Goal: Navigation & Orientation: Find specific page/section

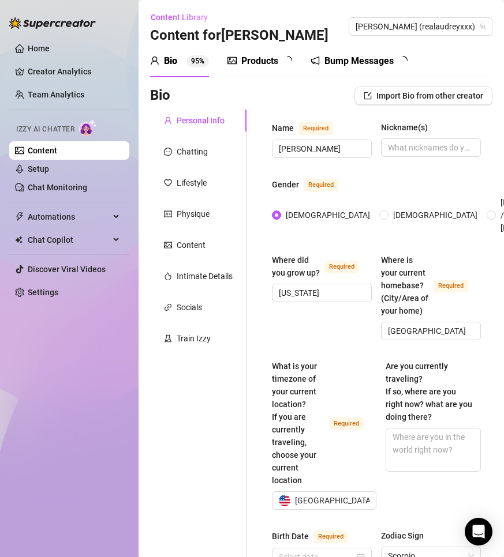
radio input "true"
type input "[DATE]"
click at [79, 66] on link "Creator Analytics" at bounding box center [74, 71] width 92 height 18
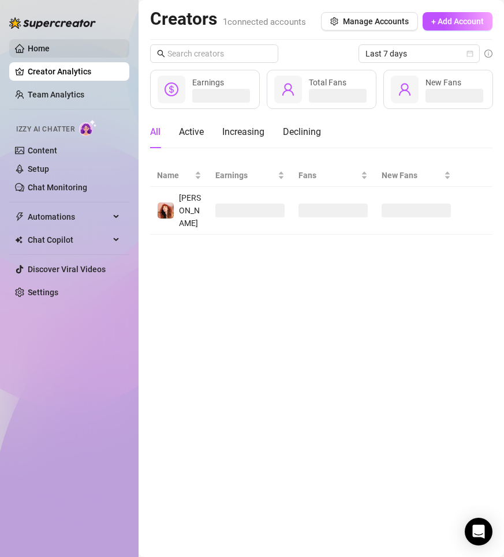
click at [50, 53] on link "Home" at bounding box center [39, 48] width 22 height 9
